Goal: Check status: Check status

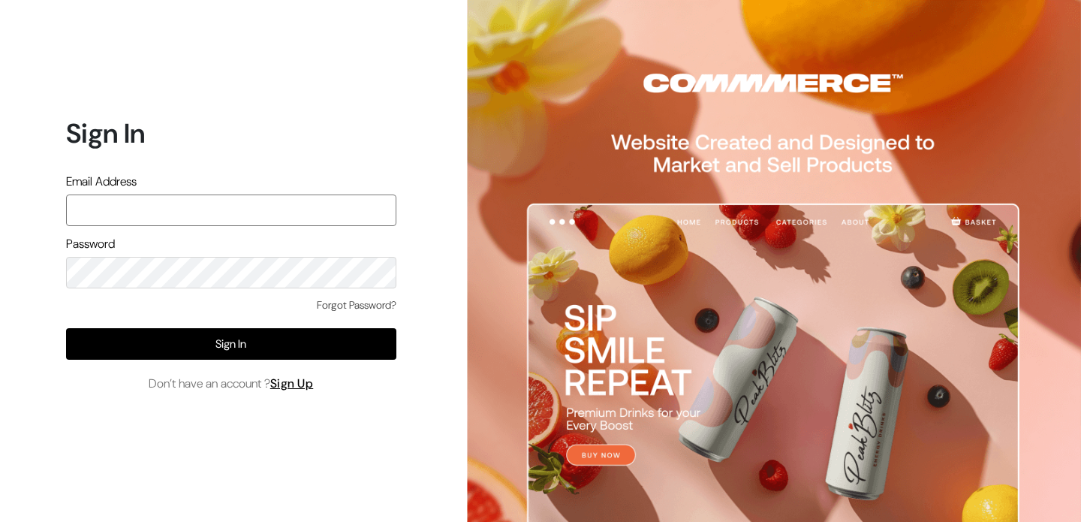
type input "ashish@econexus.in"
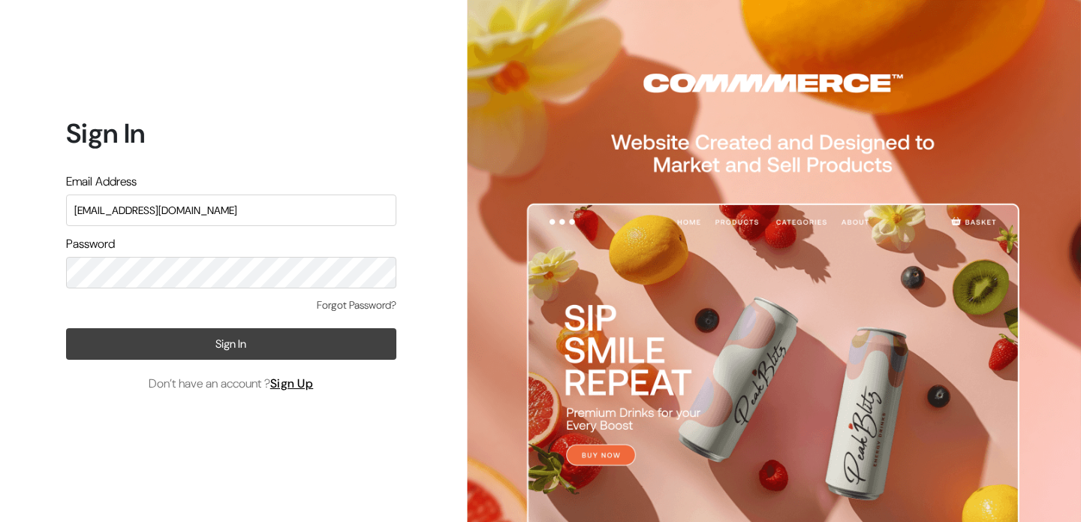
click at [270, 354] on button "Sign In" at bounding box center [231, 344] width 330 height 32
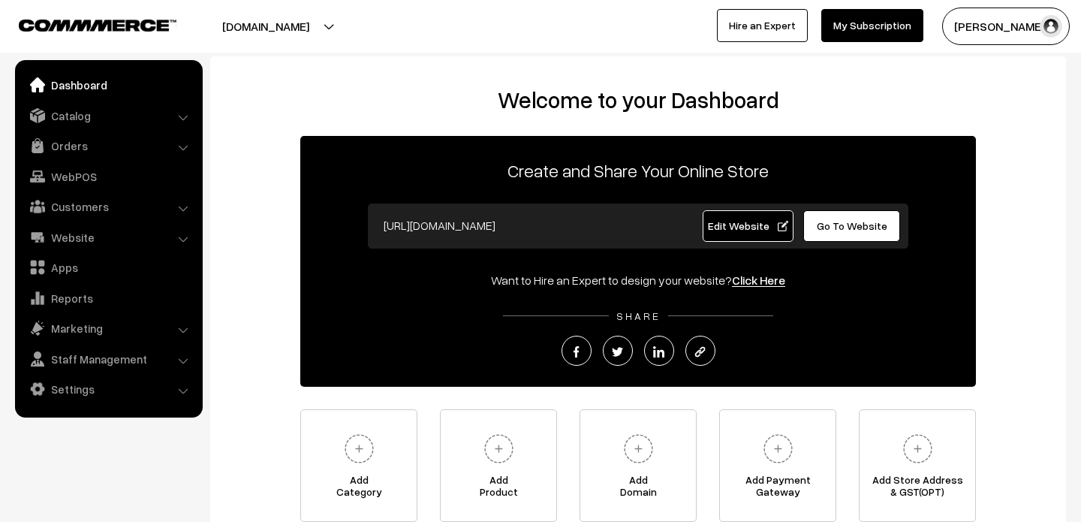
scroll to position [134, 0]
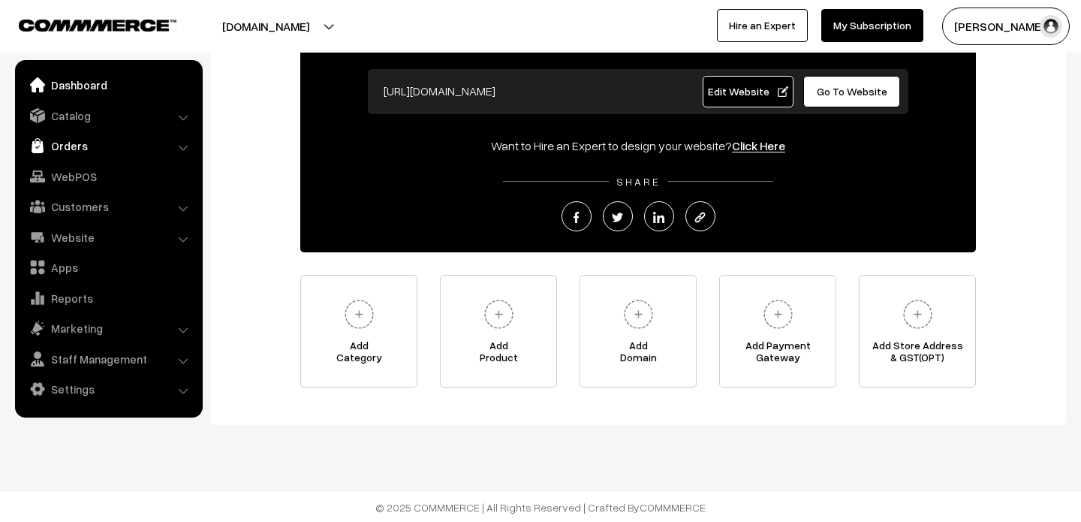
click at [104, 149] on link "Orders" at bounding box center [108, 145] width 179 height 27
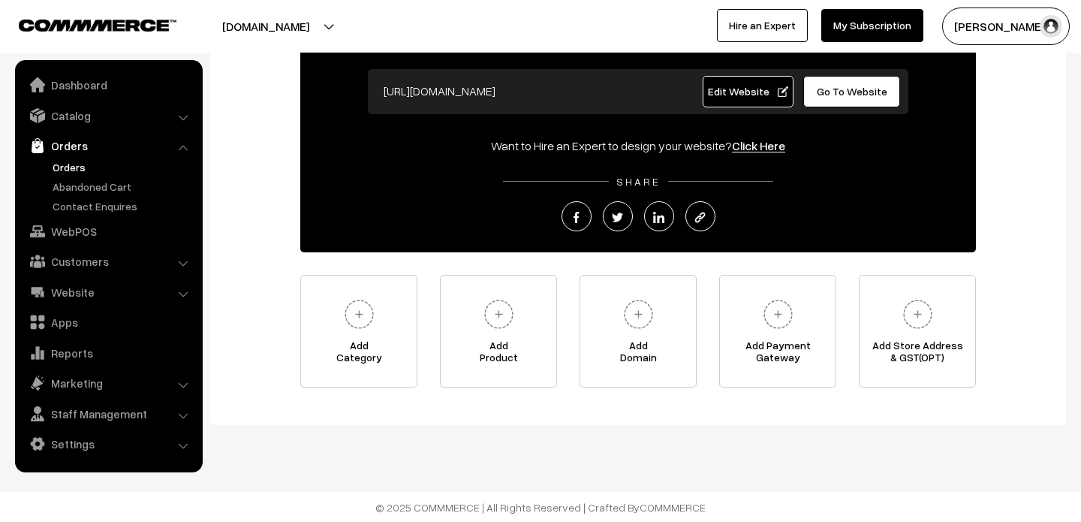
click at [113, 169] on link "Orders" at bounding box center [123, 167] width 149 height 16
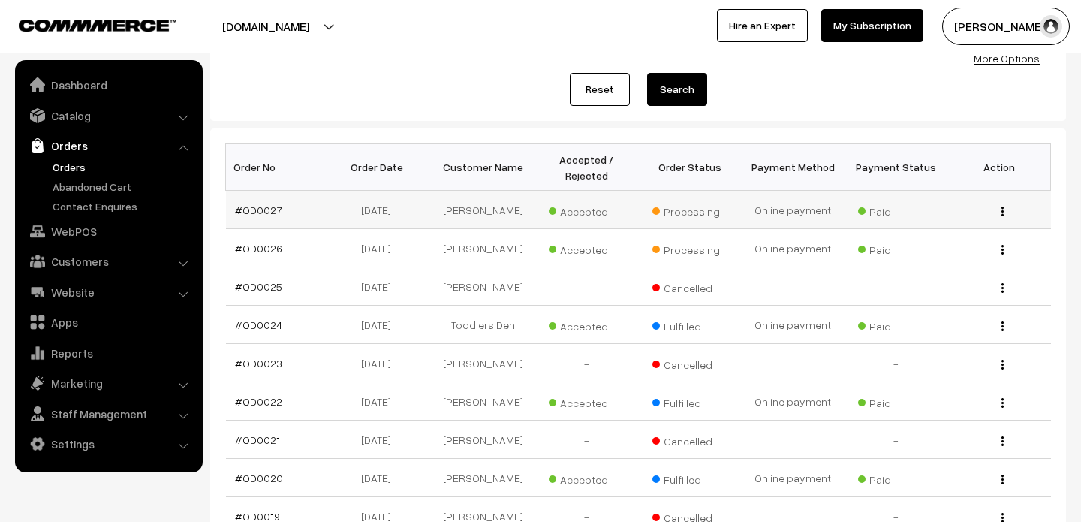
scroll to position [165, 0]
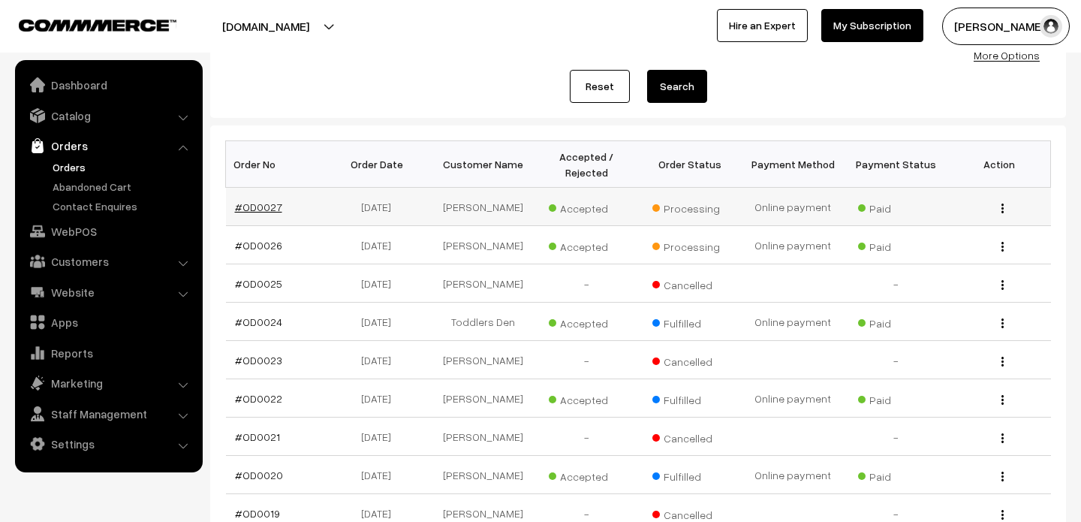
click at [266, 208] on link "#OD0027" at bounding box center [258, 206] width 47 height 13
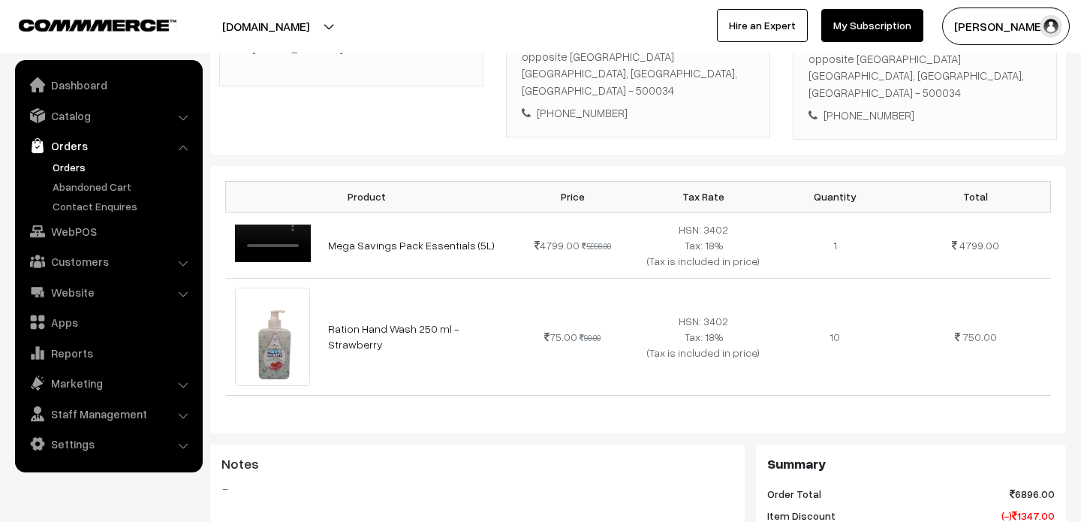
scroll to position [341, 0]
click at [376, 179] on th "Product" at bounding box center [366, 194] width 281 height 31
click at [502, 179] on th "Product" at bounding box center [366, 194] width 281 height 31
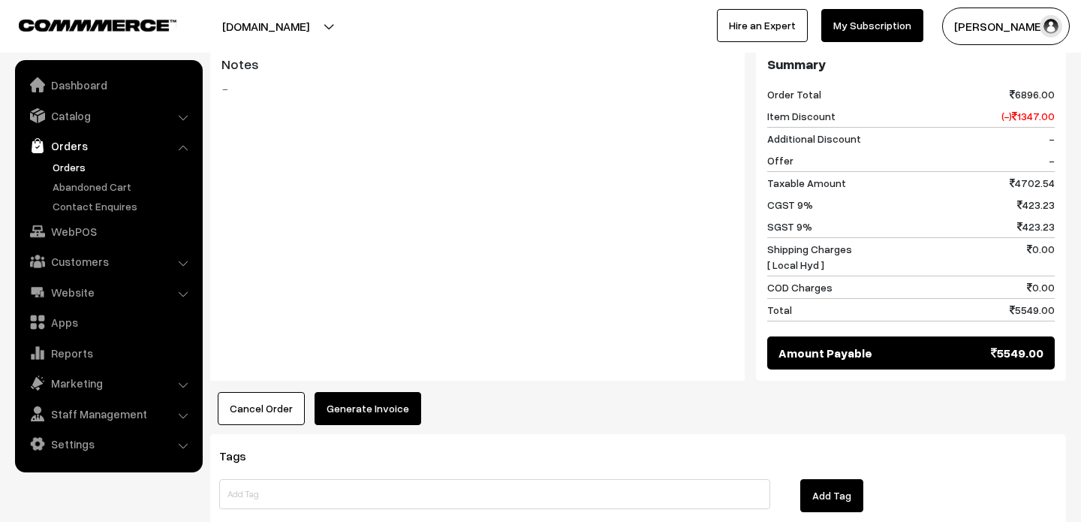
scroll to position [769, 0]
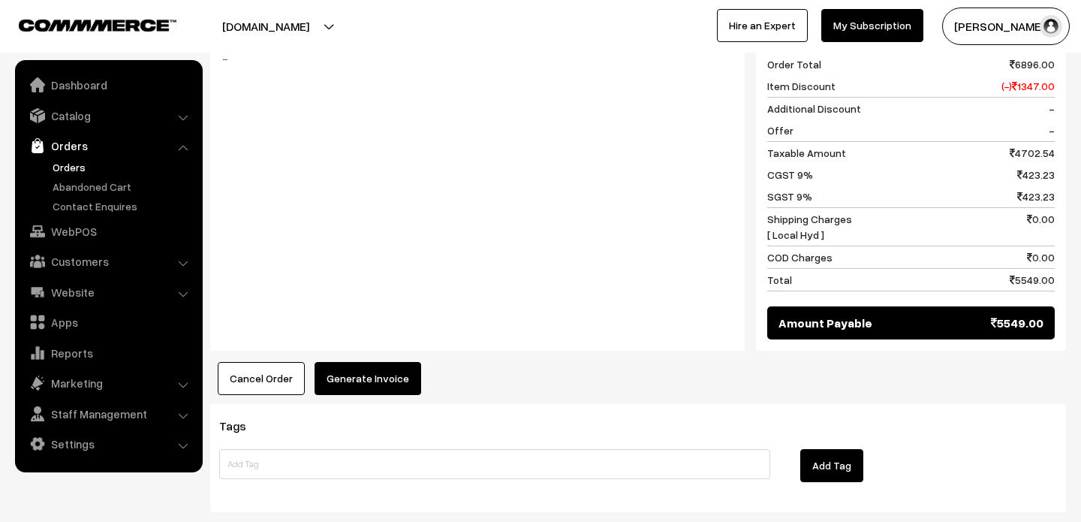
click at [624, 351] on div "Notes -" at bounding box center [477, 183] width 534 height 336
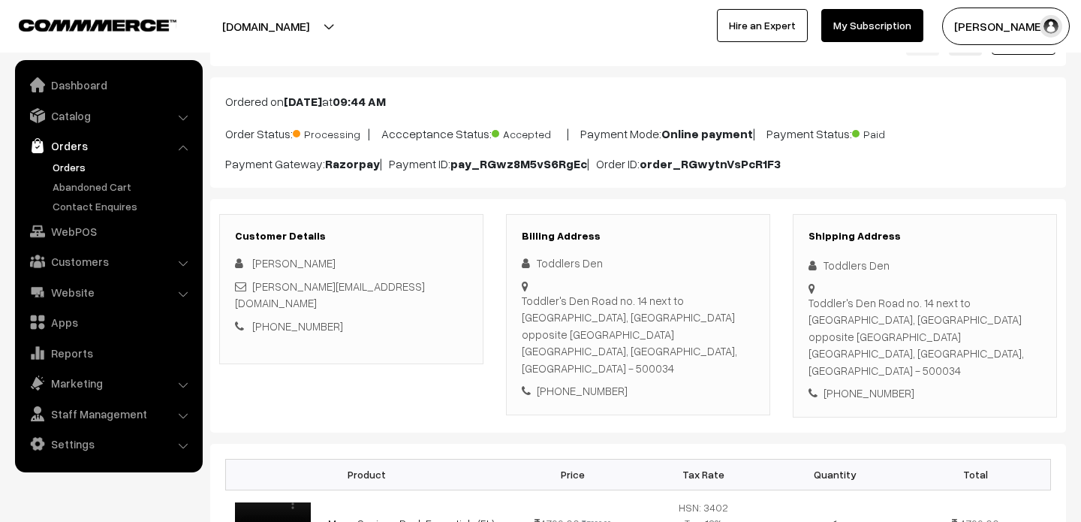
scroll to position [77, 0]
